Goal: Transaction & Acquisition: Download file/media

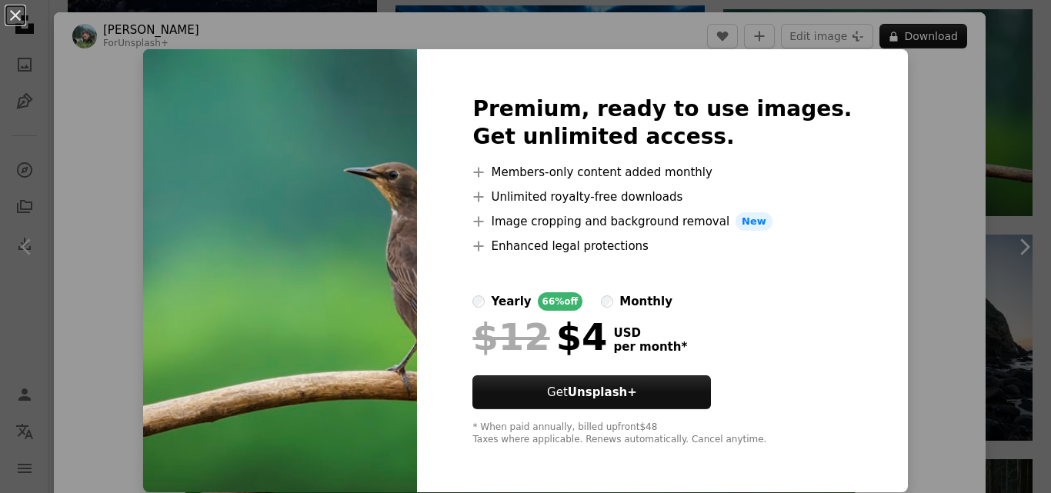
scroll to position [2154, 0]
click at [248, 188] on img at bounding box center [280, 270] width 274 height 443
click at [16, 19] on button "An X shape" at bounding box center [15, 15] width 18 height 18
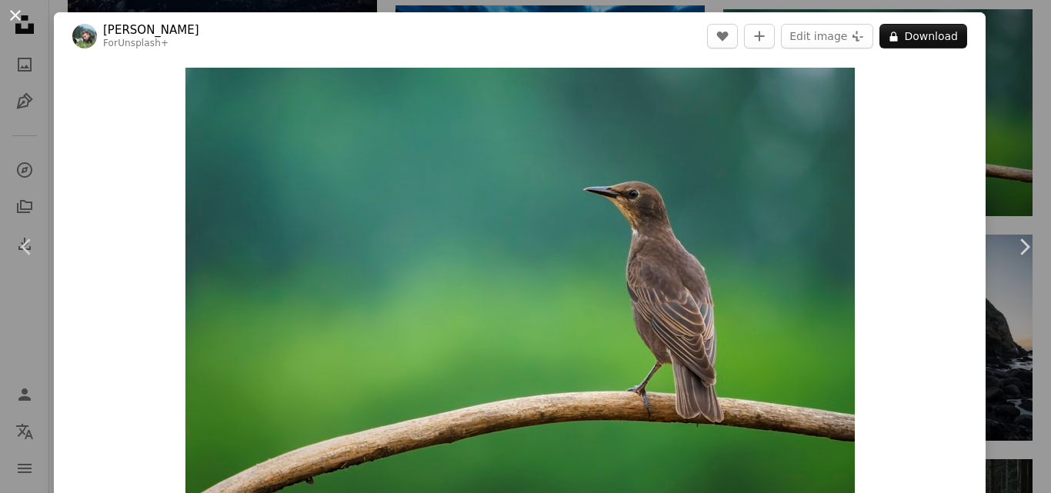
click at [21, 7] on button "An X shape" at bounding box center [15, 15] width 18 height 18
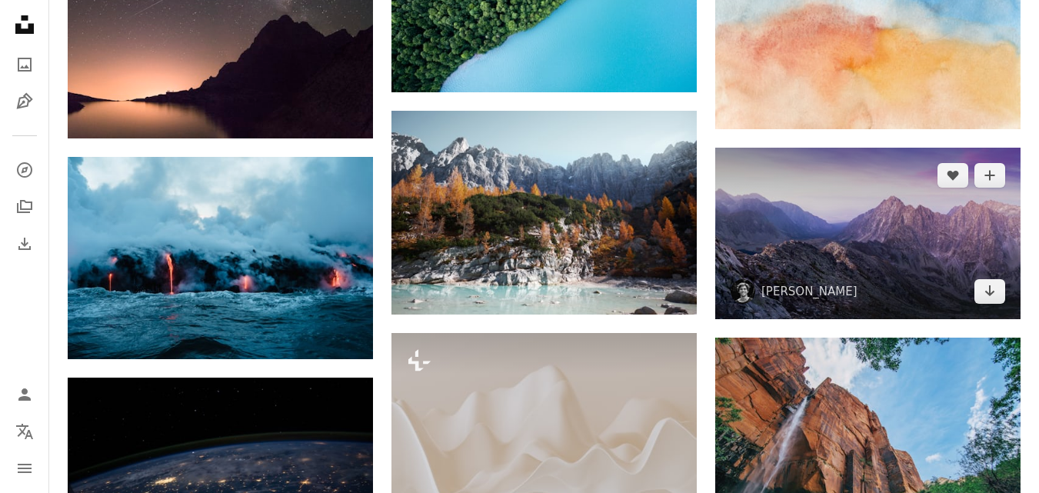
scroll to position [1539, 0]
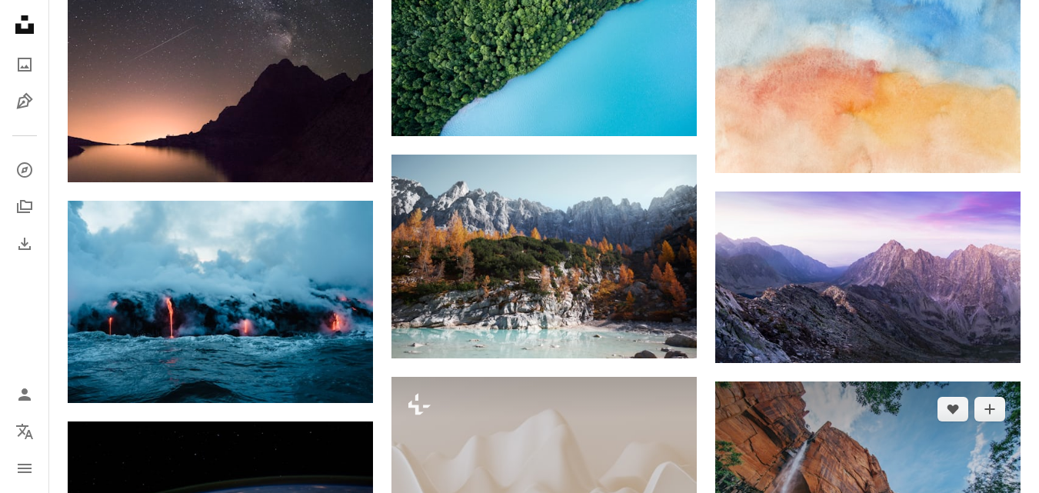
click at [857, 437] on img at bounding box center [867, 483] width 305 height 203
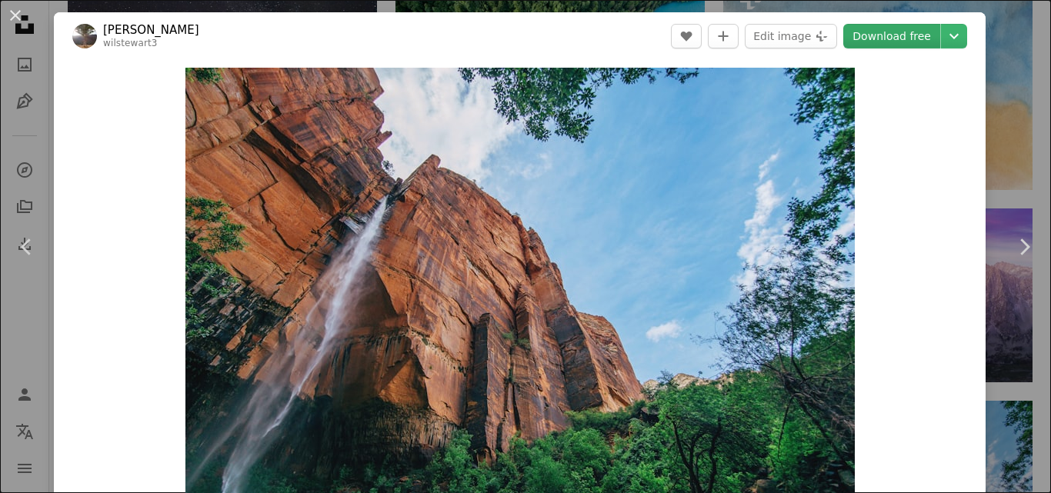
click at [917, 40] on link "Download free" at bounding box center [891, 36] width 97 height 25
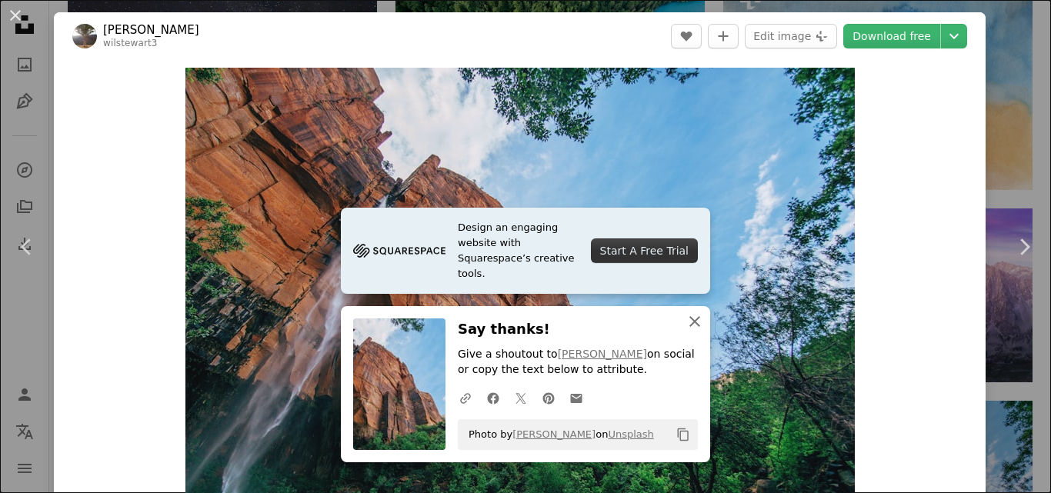
click at [697, 318] on icon "An X shape" at bounding box center [694, 321] width 18 height 18
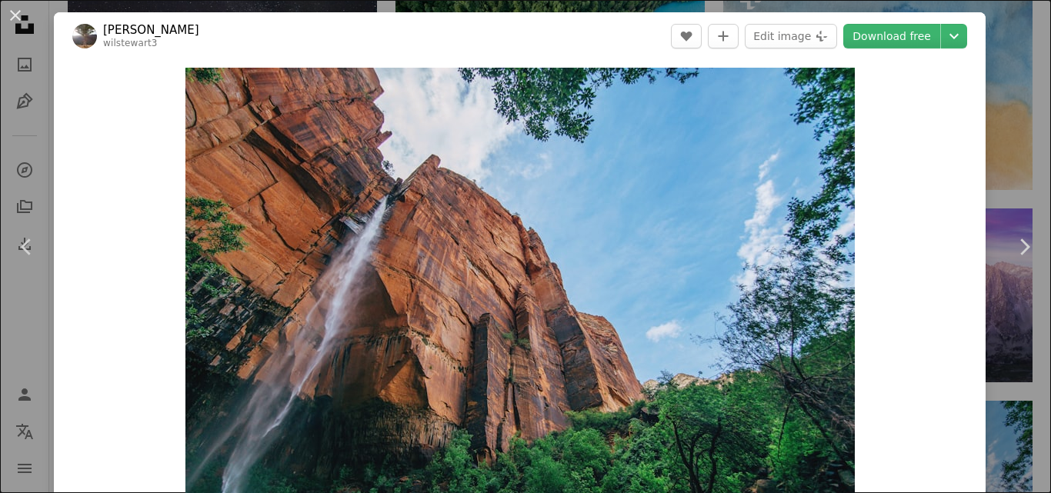
click at [15, 8] on button "An X shape" at bounding box center [15, 15] width 18 height 18
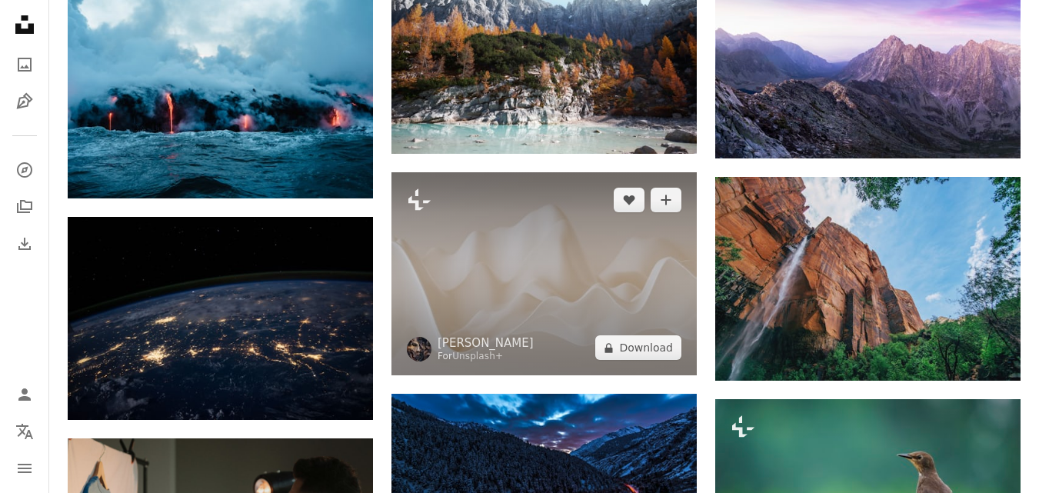
scroll to position [1846, 0]
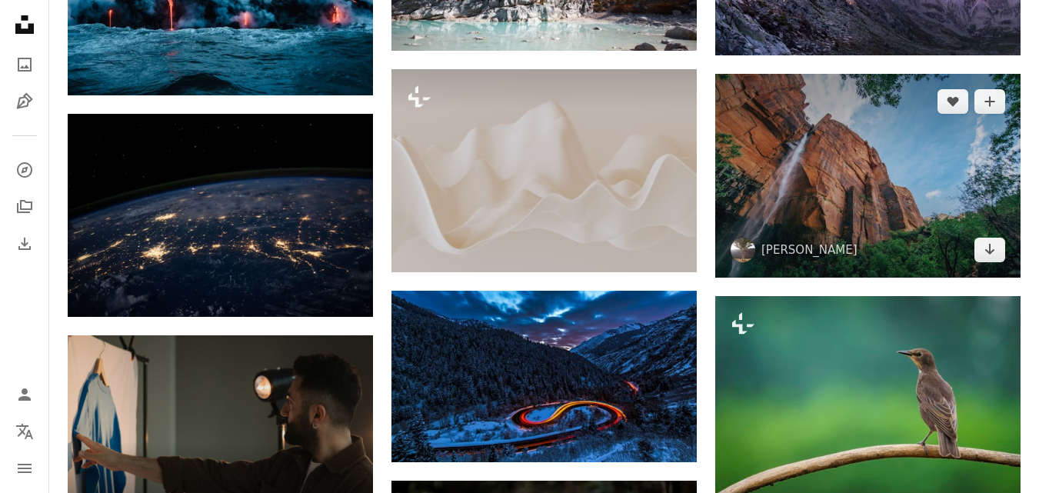
click at [853, 194] on img at bounding box center [867, 175] width 305 height 203
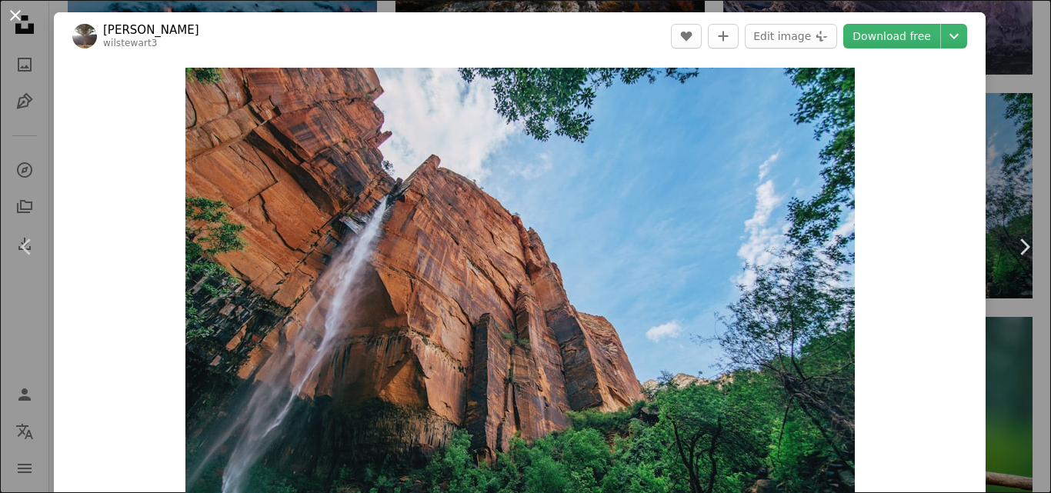
click at [18, 16] on button "An X shape" at bounding box center [15, 15] width 18 height 18
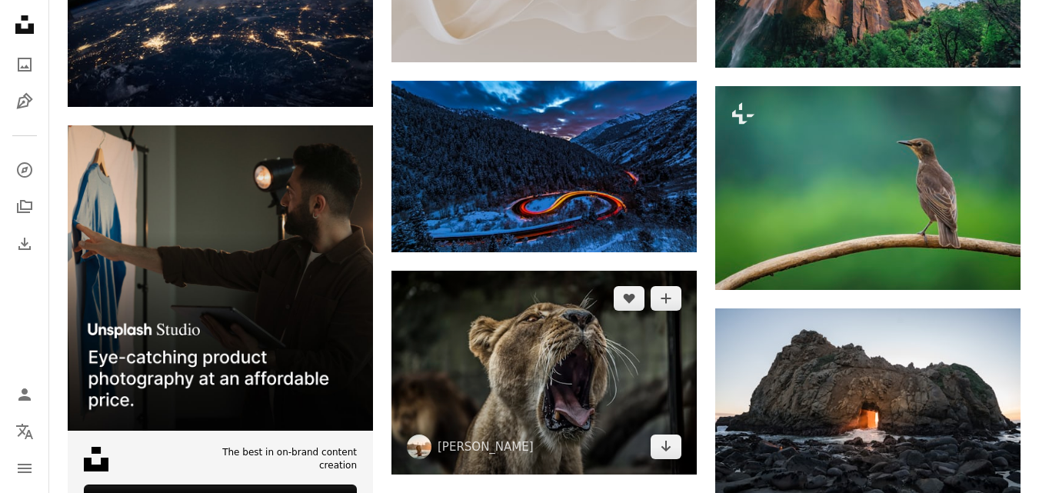
scroll to position [2154, 0]
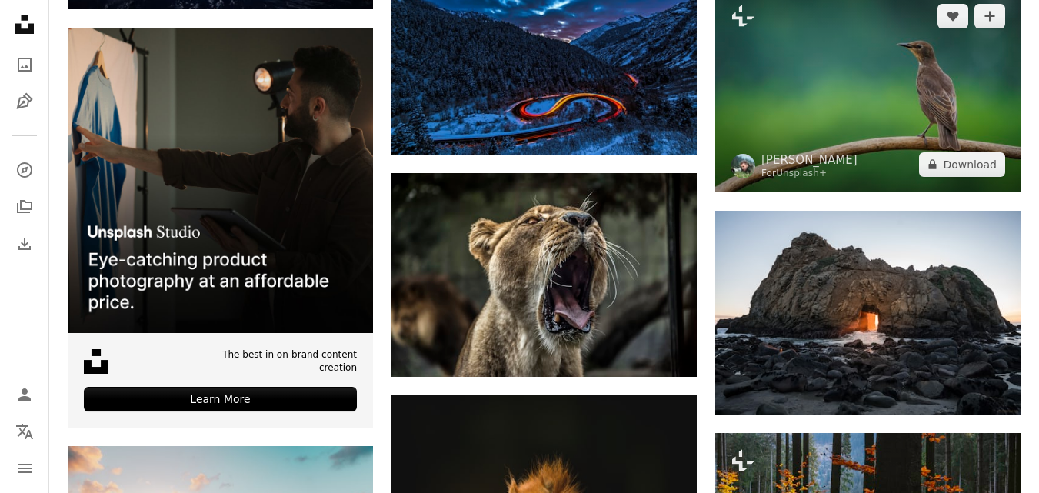
click at [739, 124] on img at bounding box center [867, 90] width 305 height 204
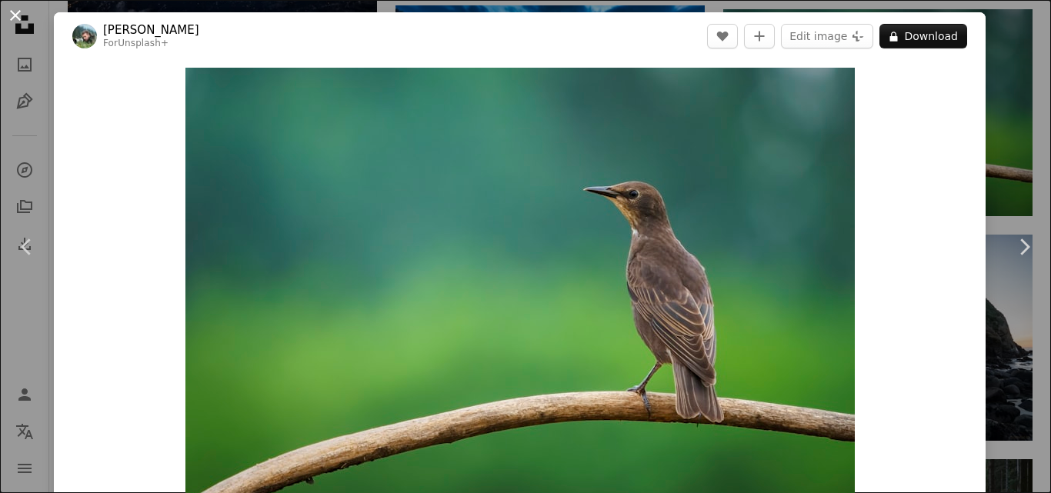
click at [22, 22] on button "An X shape" at bounding box center [15, 15] width 18 height 18
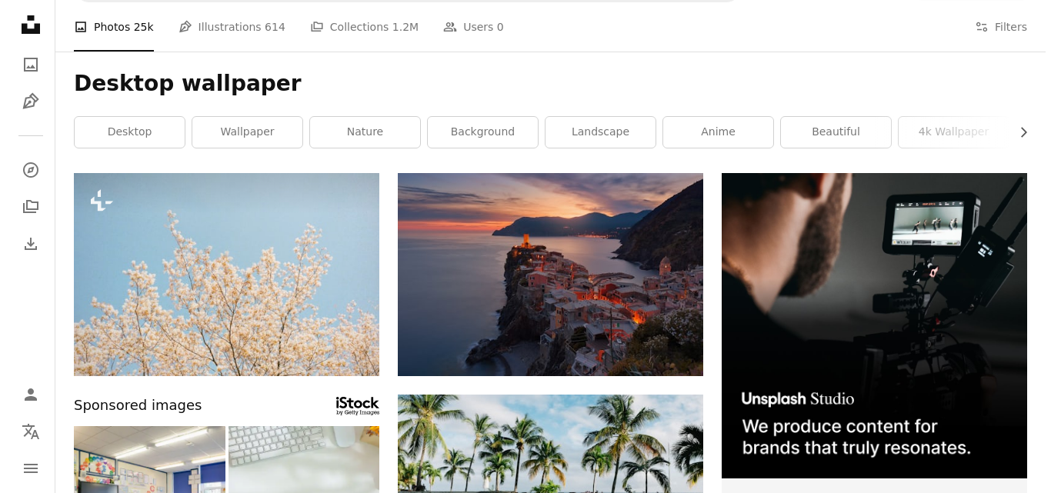
scroll to position [25, 0]
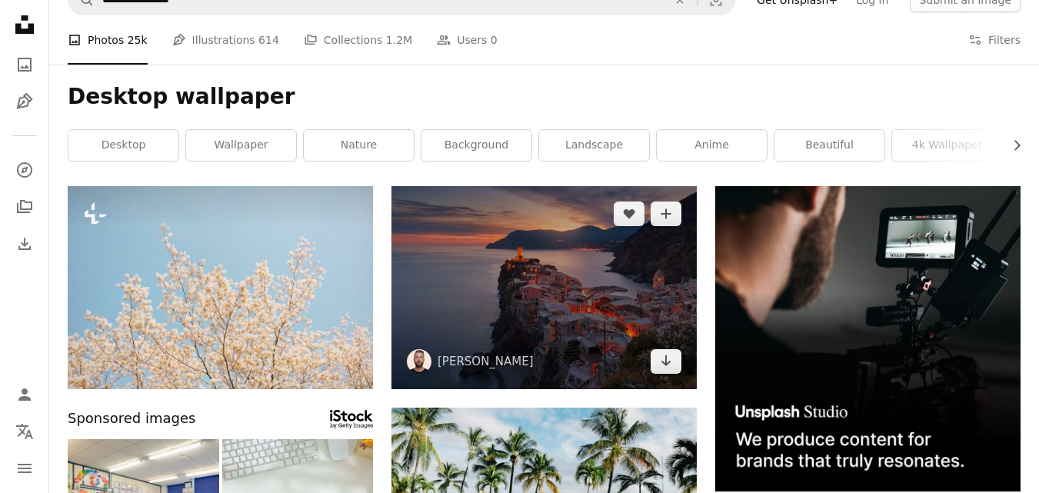
click at [532, 339] on img at bounding box center [544, 287] width 305 height 203
click at [511, 258] on img at bounding box center [544, 287] width 305 height 203
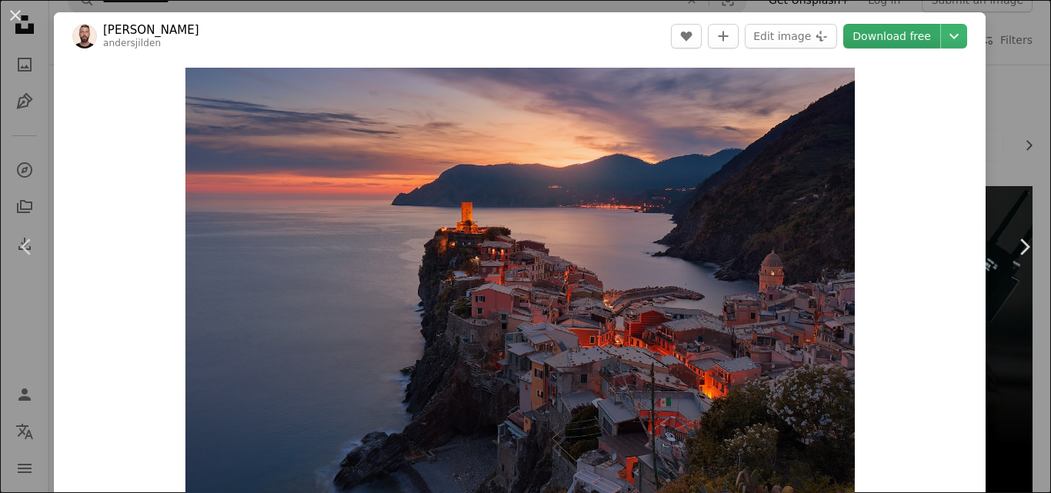
click at [878, 38] on link "Download free" at bounding box center [891, 36] width 97 height 25
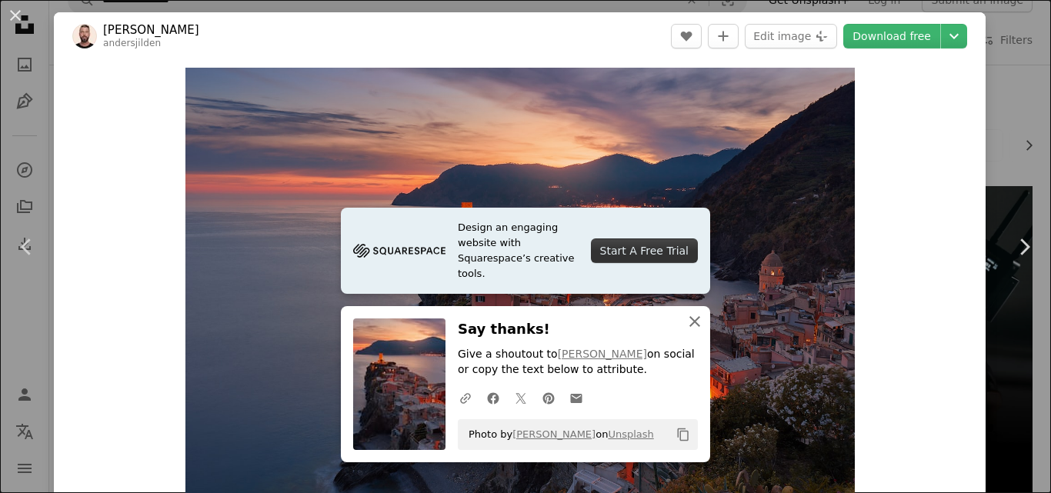
click at [692, 325] on icon "button" at bounding box center [694, 321] width 11 height 11
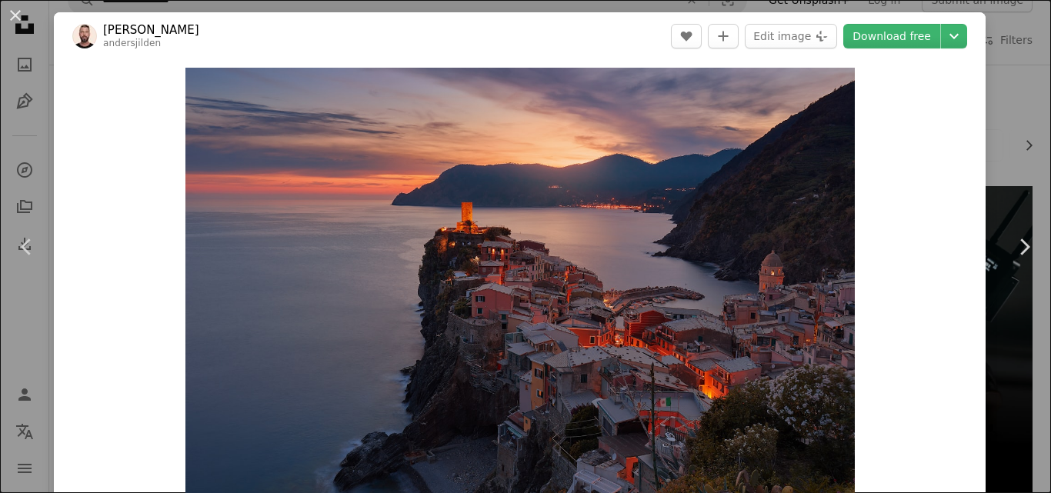
drag, startPoint x: 22, startPoint y: 23, endPoint x: 20, endPoint y: 3, distance: 20.1
click at [19, 19] on button "An X shape" at bounding box center [15, 15] width 18 height 18
